Goal: Task Accomplishment & Management: Complete application form

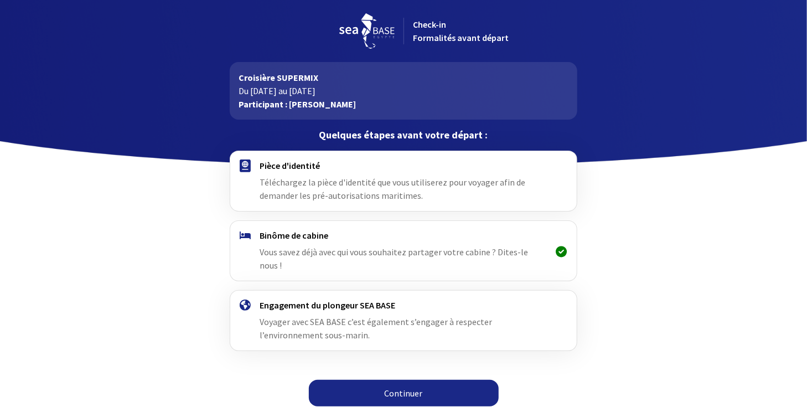
click at [405, 380] on link "Continuer" at bounding box center [404, 393] width 190 height 27
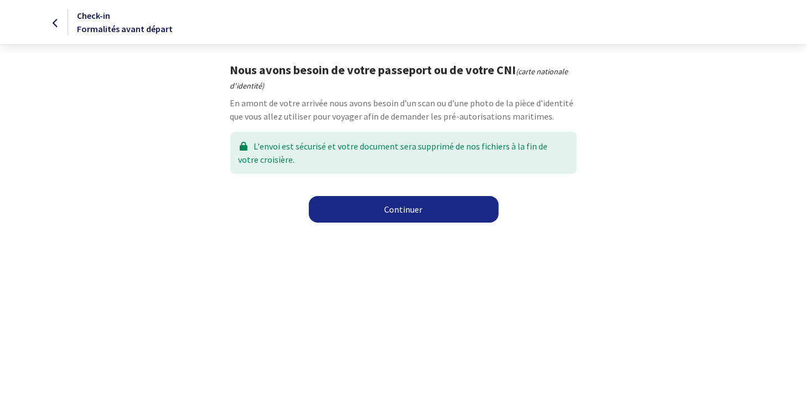
click at [418, 210] on link "Continuer" at bounding box center [404, 209] width 190 height 27
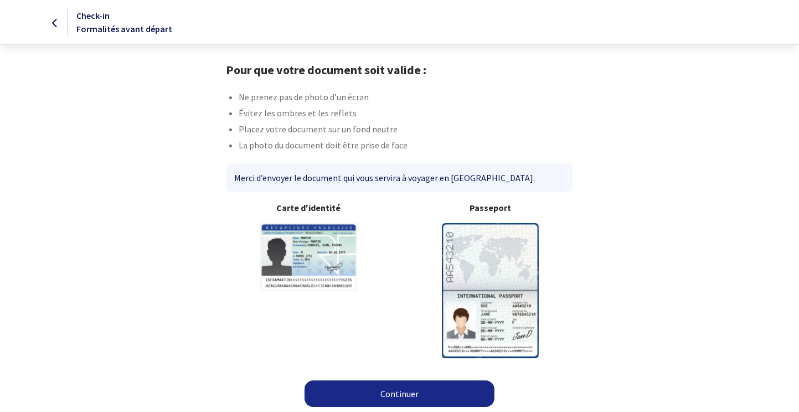
click at [481, 246] on img at bounding box center [490, 290] width 97 height 135
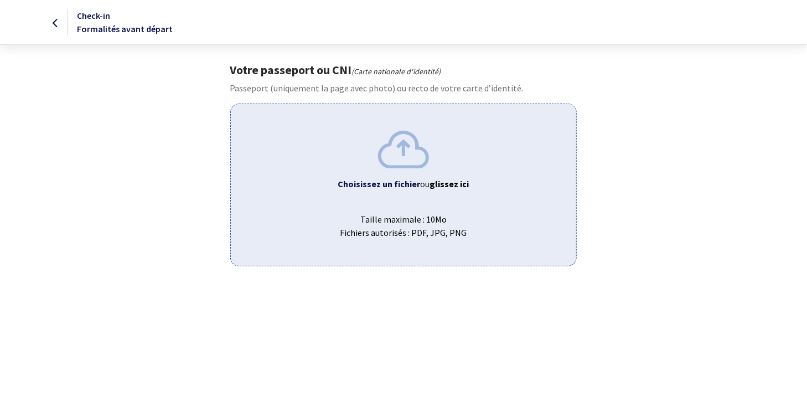
click at [406, 158] on img at bounding box center [403, 149] width 51 height 37
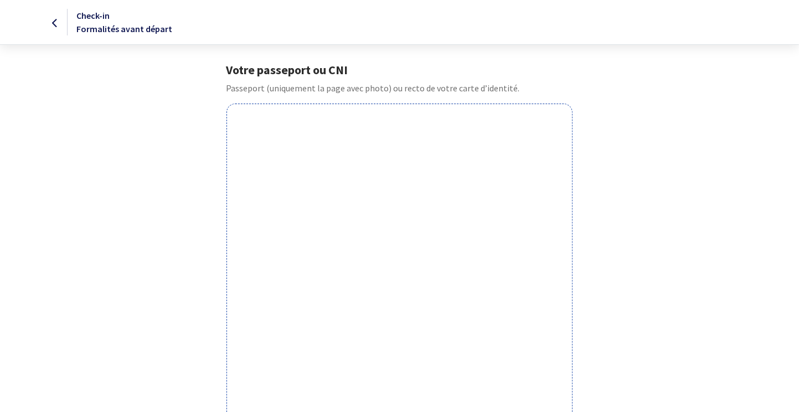
click at [58, 24] on icon at bounding box center [55, 23] width 6 height 1
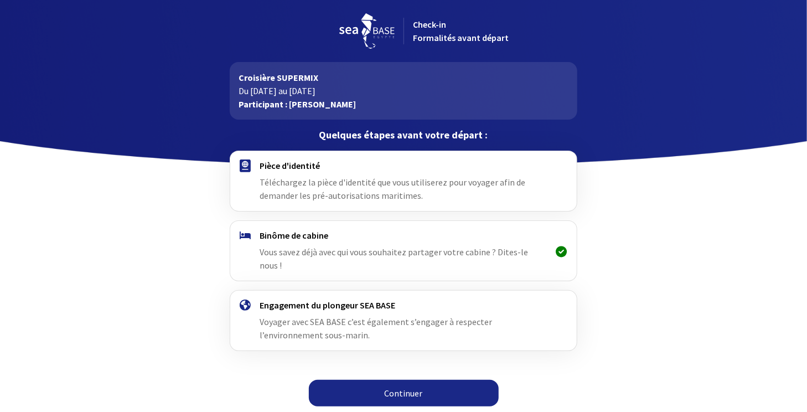
click at [400, 380] on link "Continuer" at bounding box center [404, 393] width 190 height 27
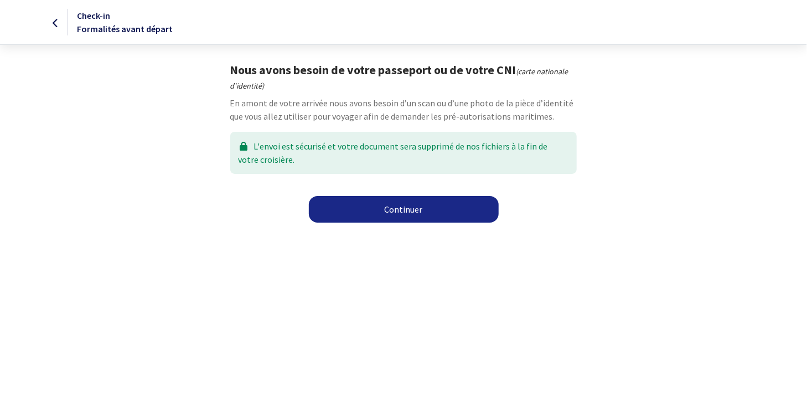
click at [405, 208] on link "Continuer" at bounding box center [404, 209] width 190 height 27
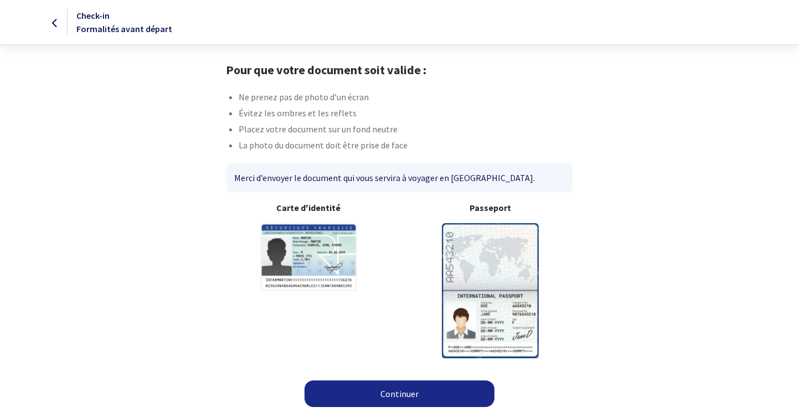
click at [479, 266] on img at bounding box center [490, 290] width 97 height 135
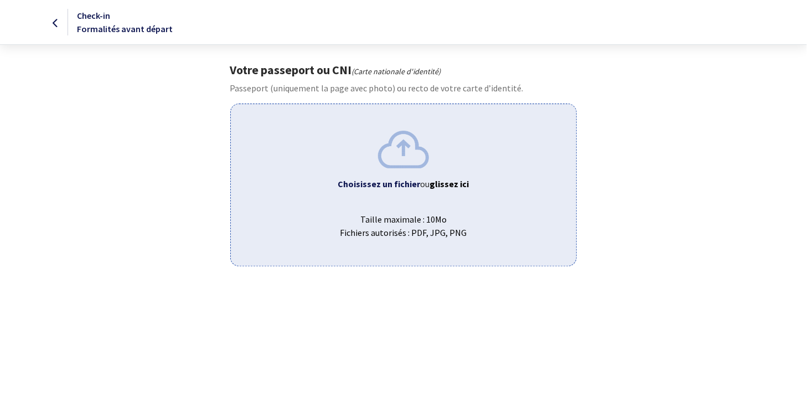
click at [397, 147] on img at bounding box center [403, 149] width 51 height 37
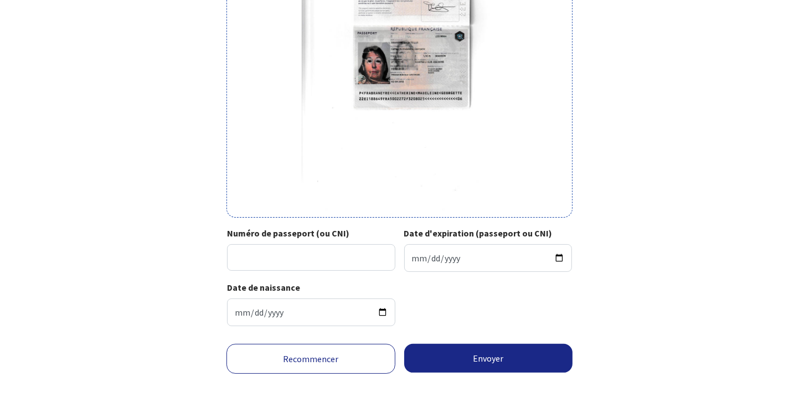
scroll to position [164, 0]
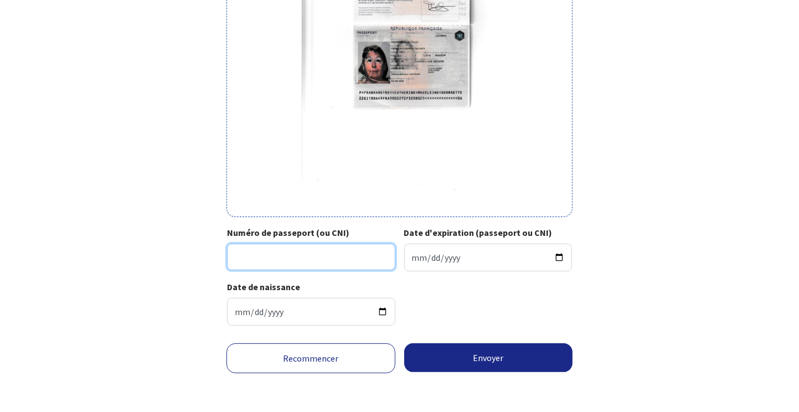
click at [248, 259] on input "Numéro de passeport (ou CNI)" at bounding box center [311, 257] width 168 height 27
type input "22EI18864"
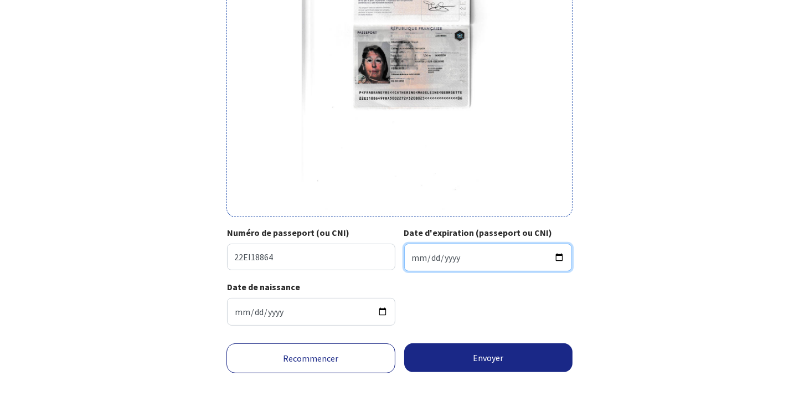
click at [418, 256] on input "Date d'expiration (passeport ou CNI)" at bounding box center [488, 258] width 168 height 28
type input "2032-02-08"
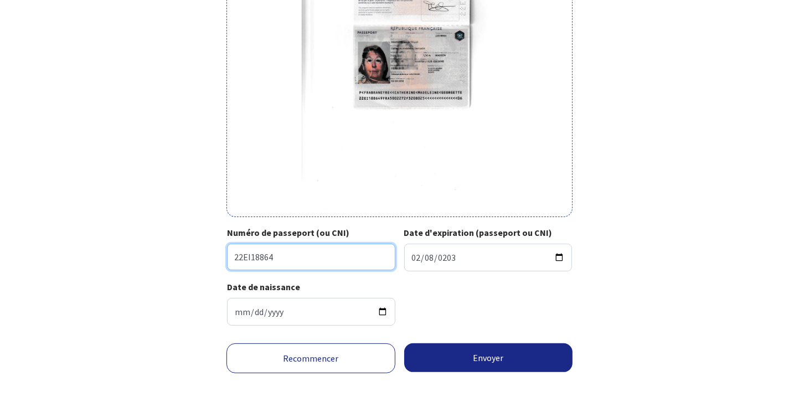
click at [272, 257] on input "22EI18864" at bounding box center [311, 257] width 168 height 27
type input "22EI18864"
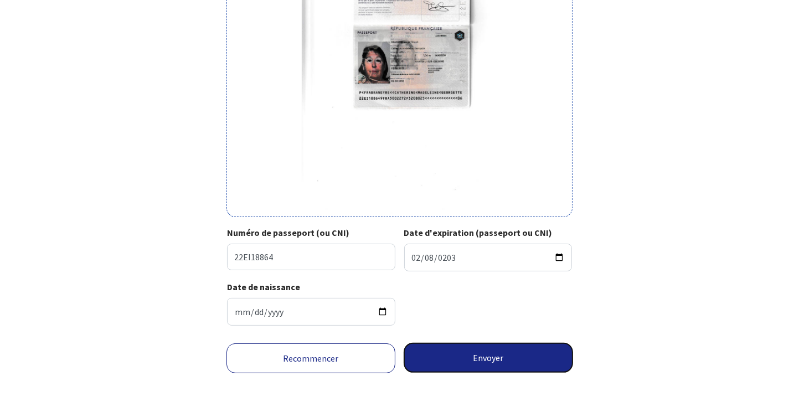
click at [476, 360] on button "Envoyer" at bounding box center [488, 357] width 169 height 29
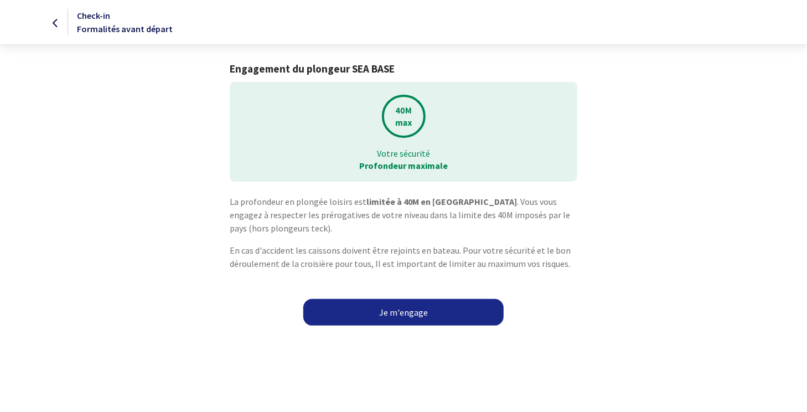
click at [412, 309] on link "Je m'engage" at bounding box center [403, 312] width 200 height 27
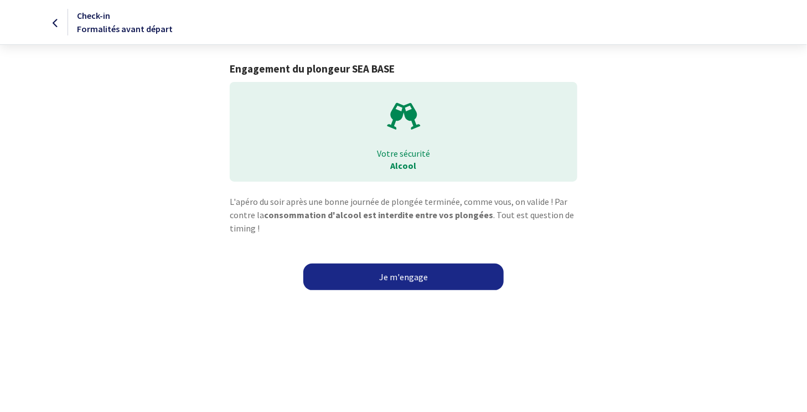
click at [418, 276] on link "Je m'engage" at bounding box center [403, 276] width 200 height 27
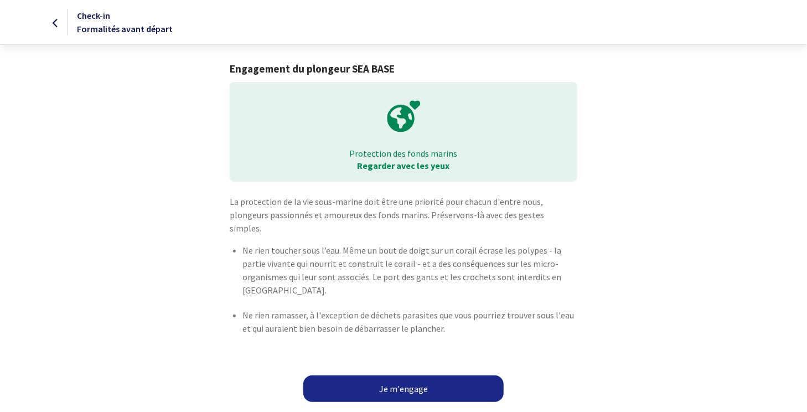
click at [395, 375] on link "Je m'engage" at bounding box center [403, 388] width 200 height 27
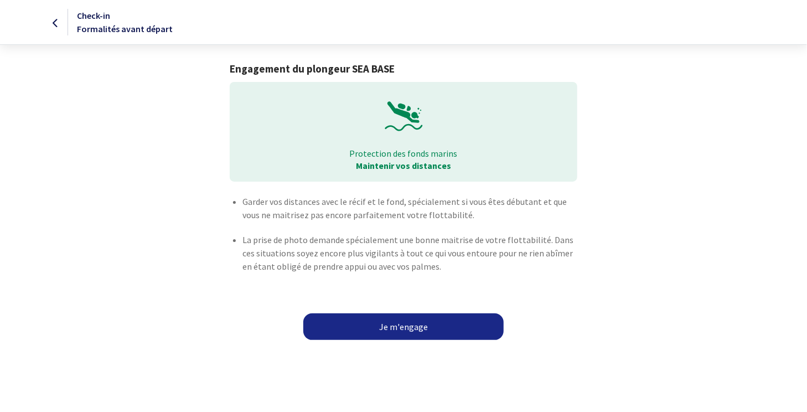
click at [416, 329] on link "Je m'engage" at bounding box center [403, 326] width 200 height 27
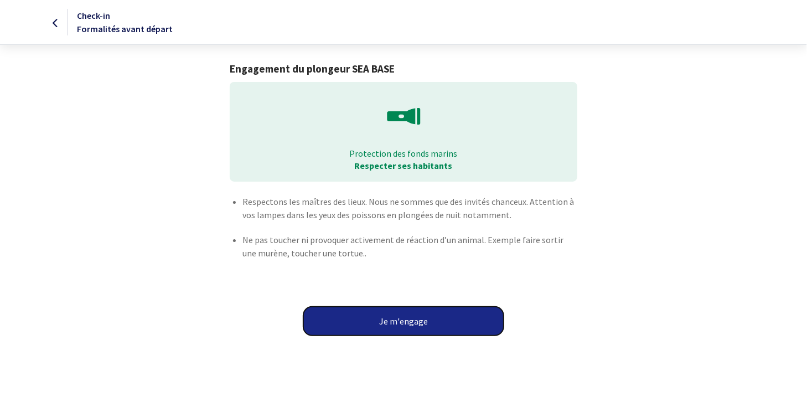
click at [416, 329] on button "Je m'engage" at bounding box center [403, 321] width 200 height 29
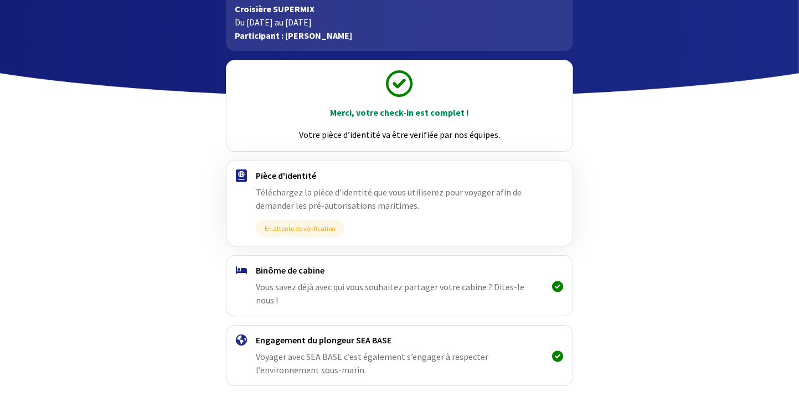
scroll to position [90, 0]
